Goal: Task Accomplishment & Management: Manage account settings

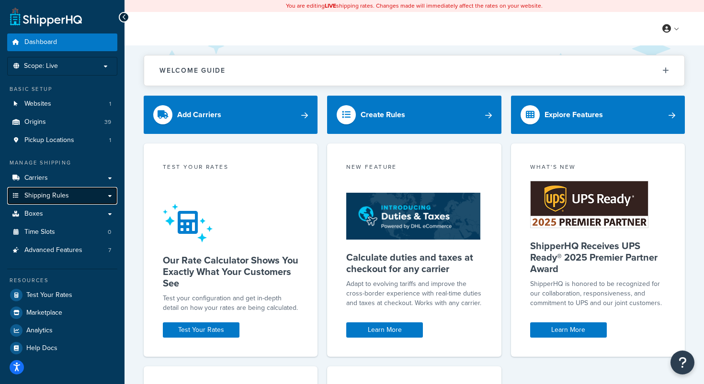
click at [64, 202] on link "Shipping Rules" at bounding box center [62, 196] width 110 height 18
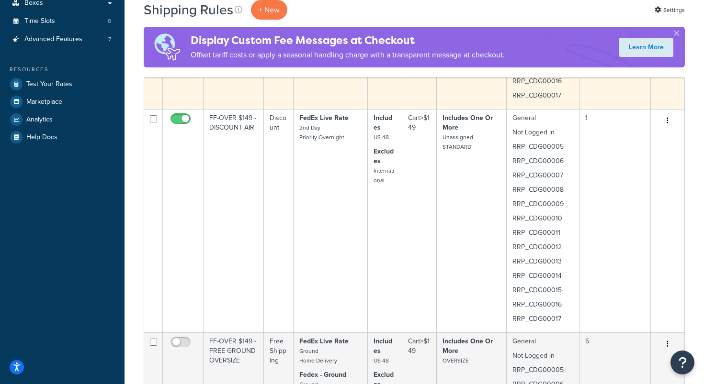
scroll to position [293, 0]
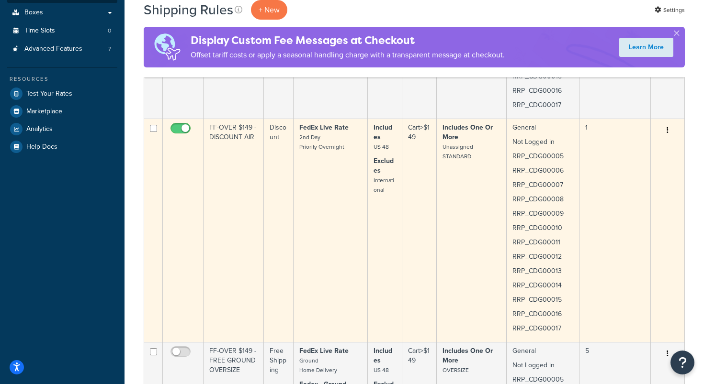
click at [448, 276] on td "Includes One Or More Unassigned STANDARD" at bounding box center [472, 231] width 70 height 224
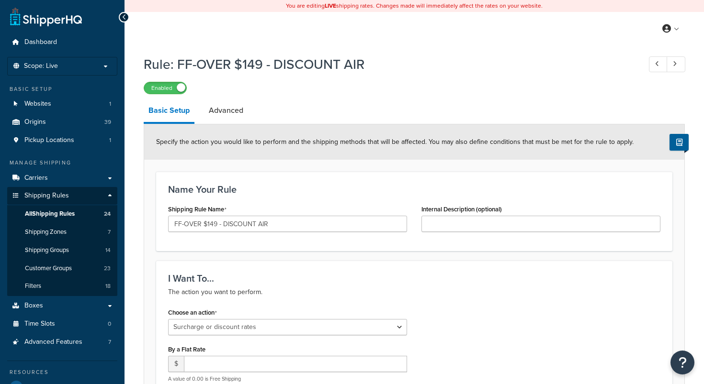
select select "SURCHARGE"
select select "SHIPPING_GROUP"
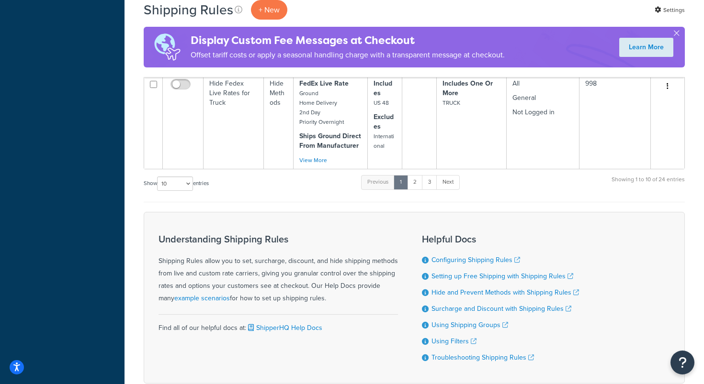
scroll to position [2315, 0]
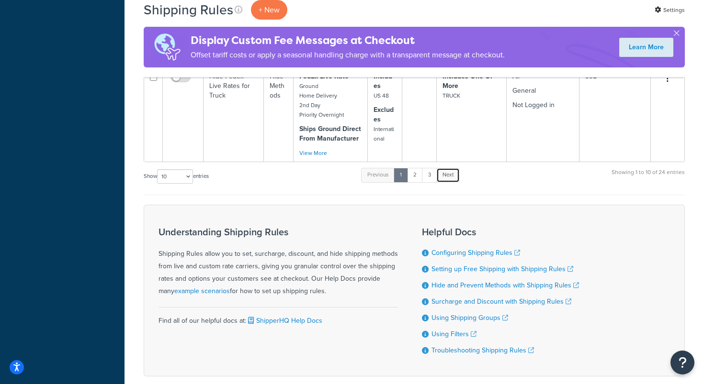
click at [450, 179] on link "Next" at bounding box center [447, 175] width 23 height 14
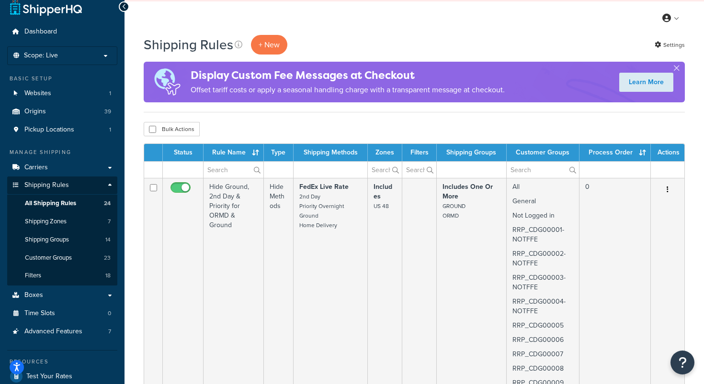
scroll to position [0, 0]
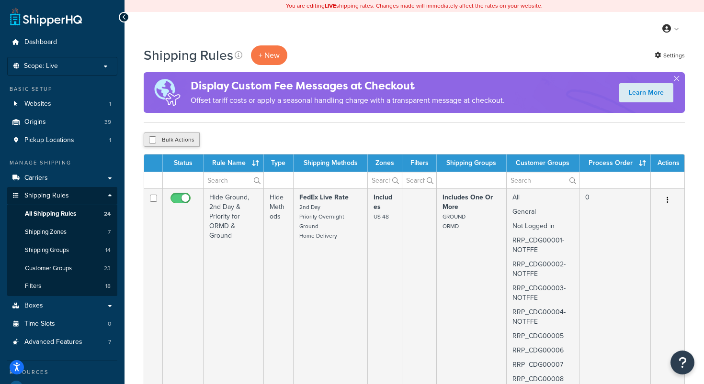
click at [177, 141] on button "Bulk Actions" at bounding box center [172, 140] width 56 height 14
checkbox input "true"
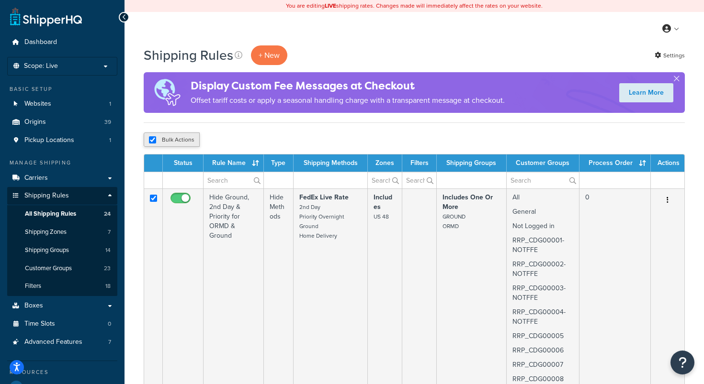
checkbox input "true"
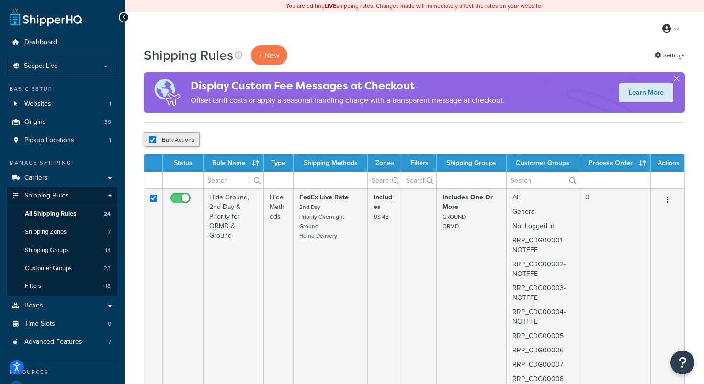
checkbox input "true"
click at [177, 140] on button "Bulk Actions" at bounding box center [172, 140] width 56 height 14
checkbox input "false"
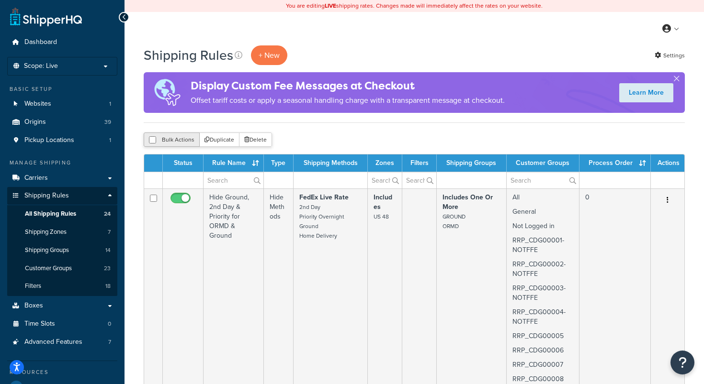
checkbox input "false"
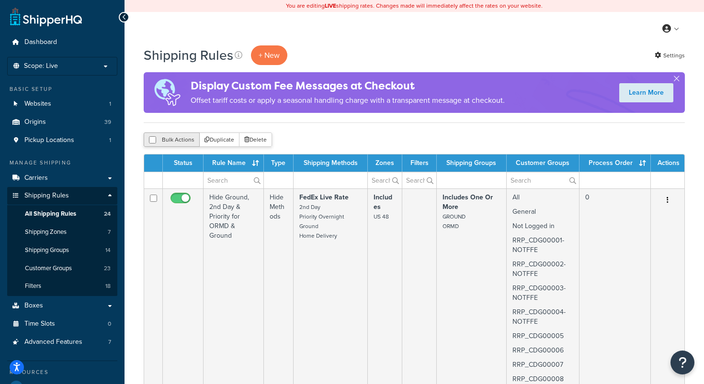
checkbox input "false"
click at [276, 143] on div "Bulk Actions Duplicate Delete" at bounding box center [414, 140] width 541 height 14
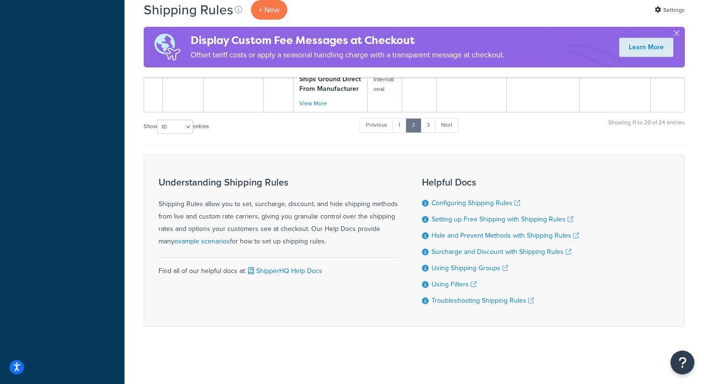
scroll to position [2100, 0]
click at [401, 124] on link "1" at bounding box center [399, 125] width 14 height 14
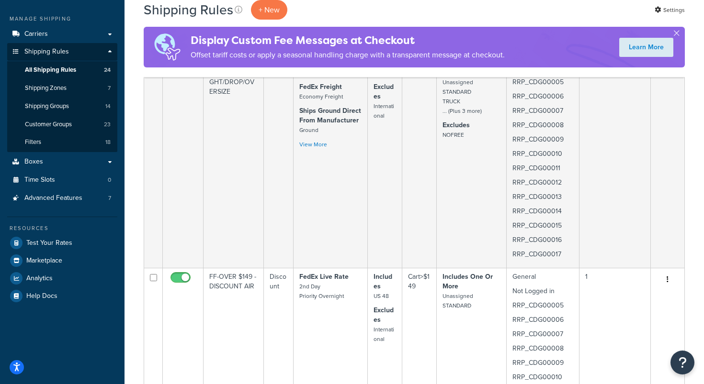
scroll to position [0, 0]
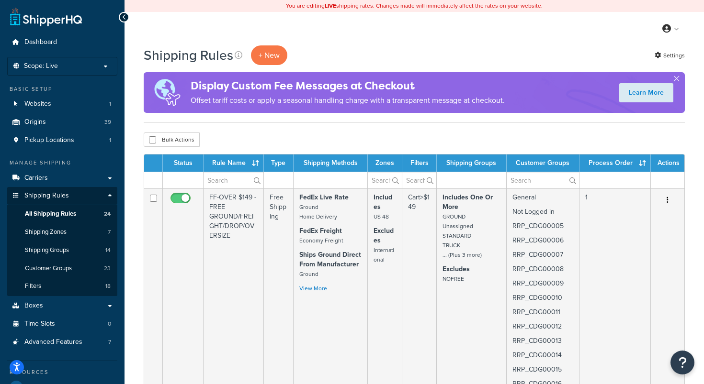
click at [641, 164] on th "Process Order" at bounding box center [614, 163] width 71 height 17
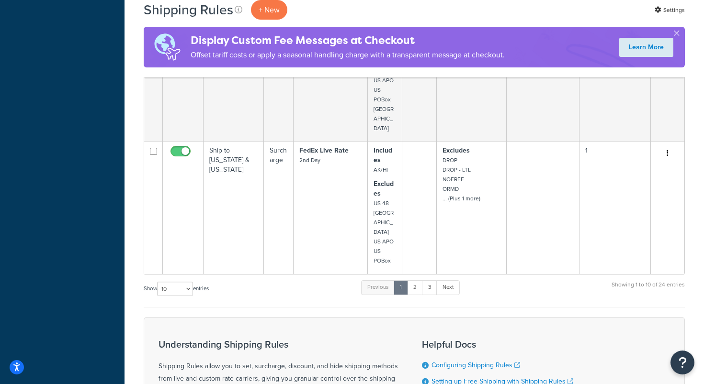
scroll to position [1818, 0]
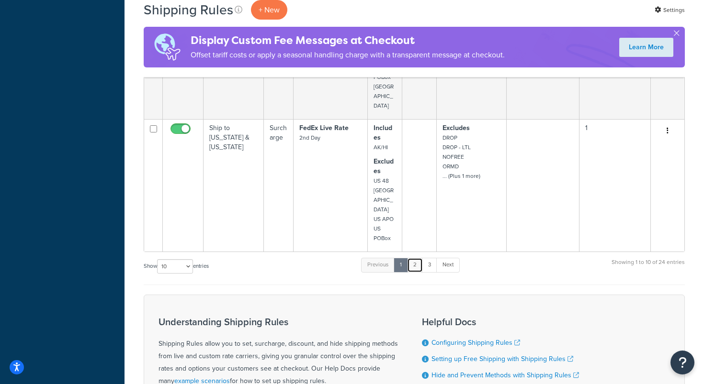
click at [416, 258] on link "2" at bounding box center [415, 265] width 16 height 14
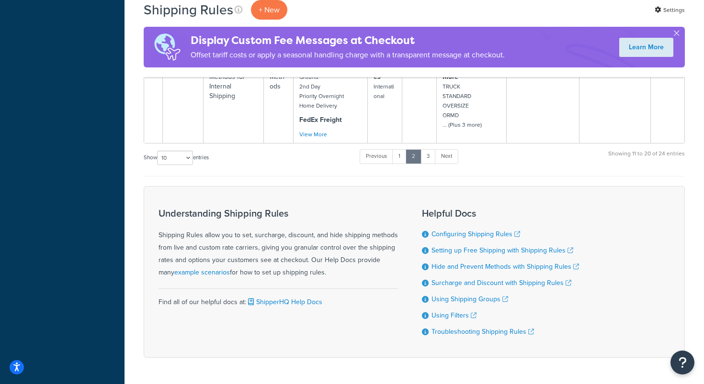
scroll to position [1938, 0]
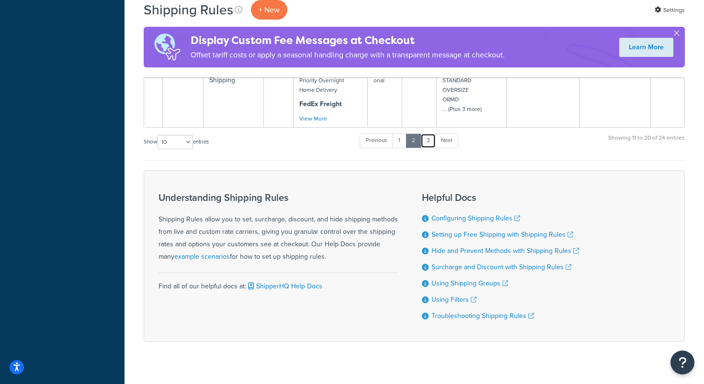
click at [430, 134] on link "3" at bounding box center [427, 141] width 15 height 14
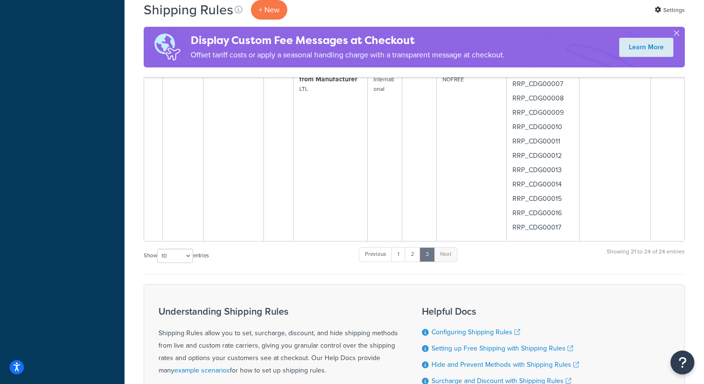
scroll to position [840, 0]
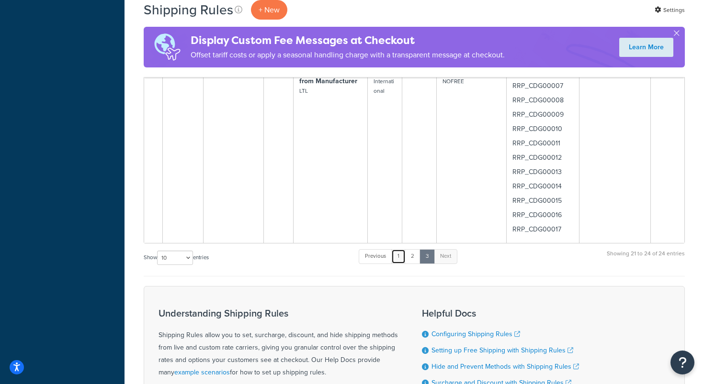
click at [401, 258] on link "1" at bounding box center [398, 256] width 14 height 14
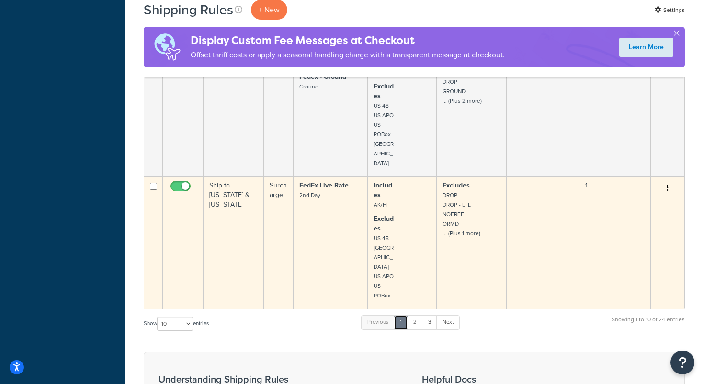
scroll to position [1762, 0]
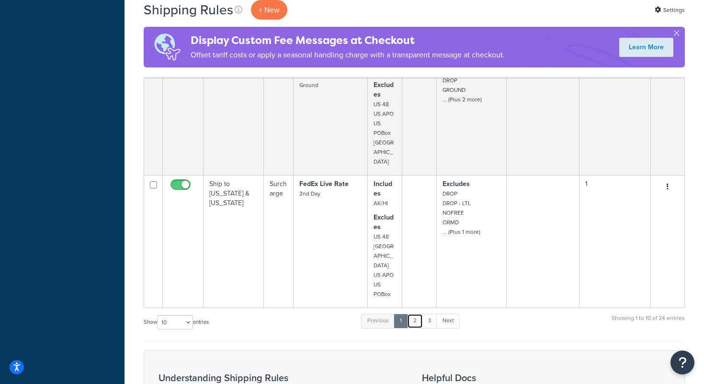
click at [418, 314] on link "2" at bounding box center [415, 321] width 16 height 14
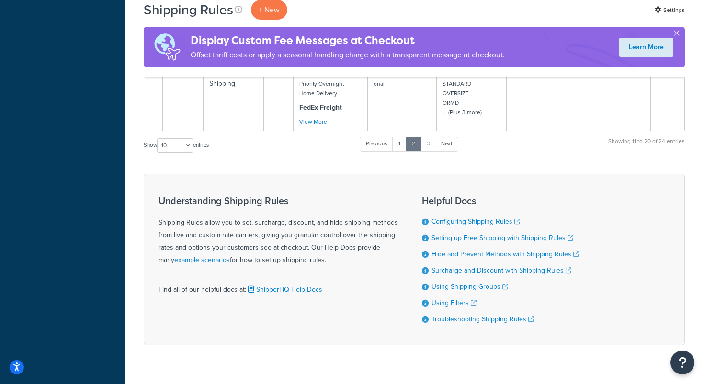
scroll to position [1938, 0]
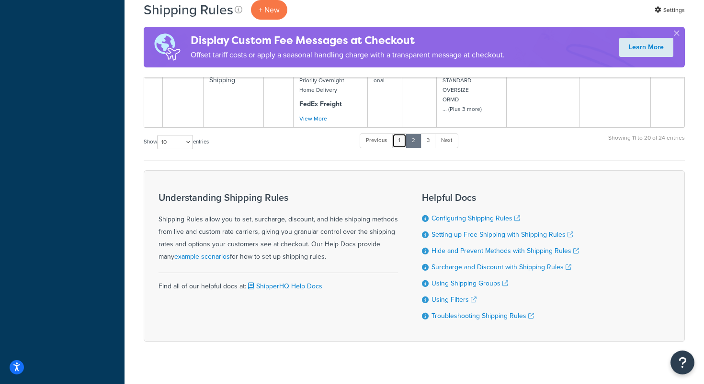
click at [402, 134] on link "1" at bounding box center [399, 141] width 14 height 14
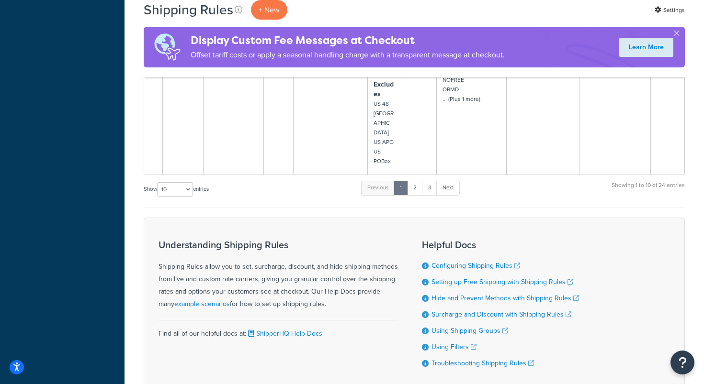
scroll to position [1926, 0]
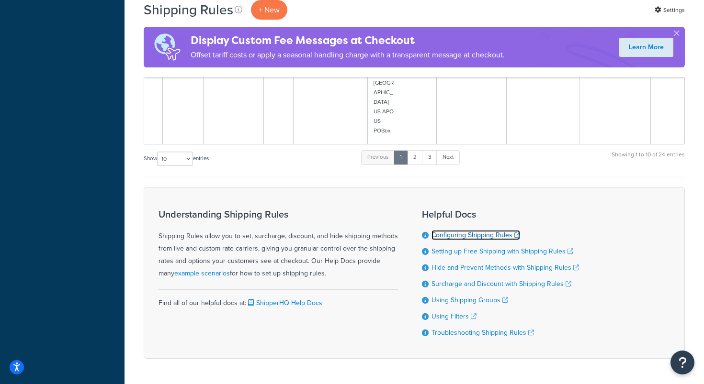
click at [463, 230] on link "Configuring Shipping Rules" at bounding box center [475, 235] width 89 height 10
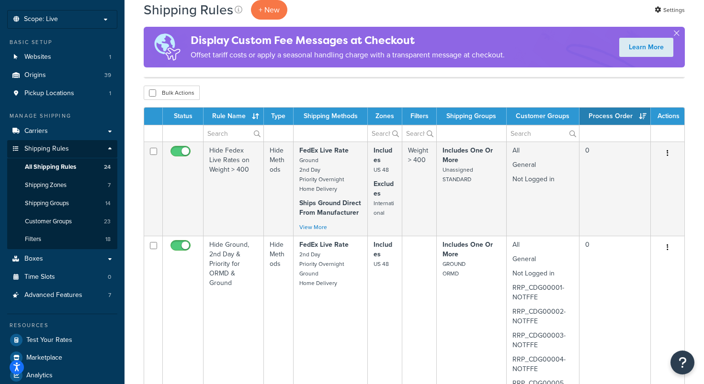
scroll to position [0, 0]
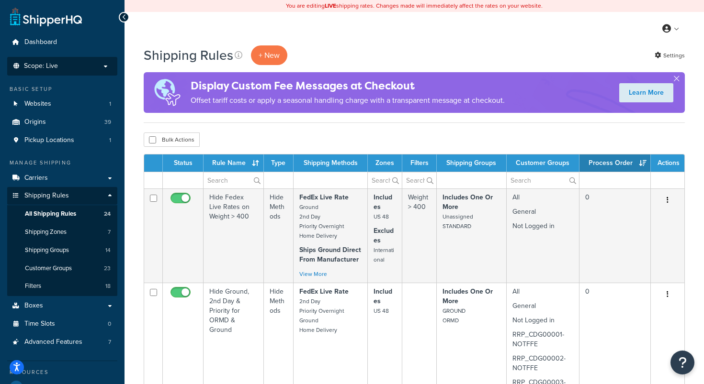
click at [44, 65] on span "Scope: Live" at bounding box center [41, 66] width 34 height 8
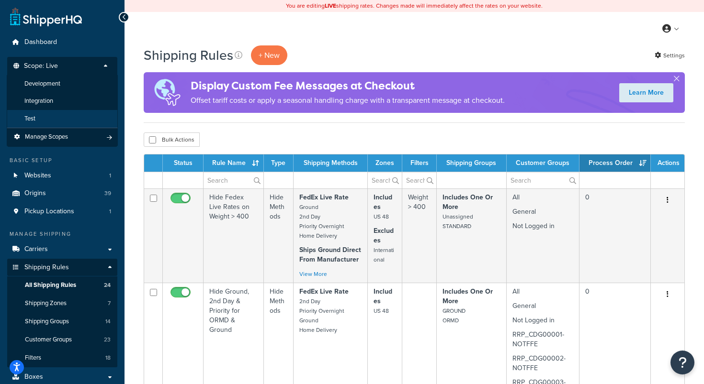
click at [29, 122] on span "Test" at bounding box center [29, 119] width 11 height 8
